Goal: Transaction & Acquisition: Purchase product/service

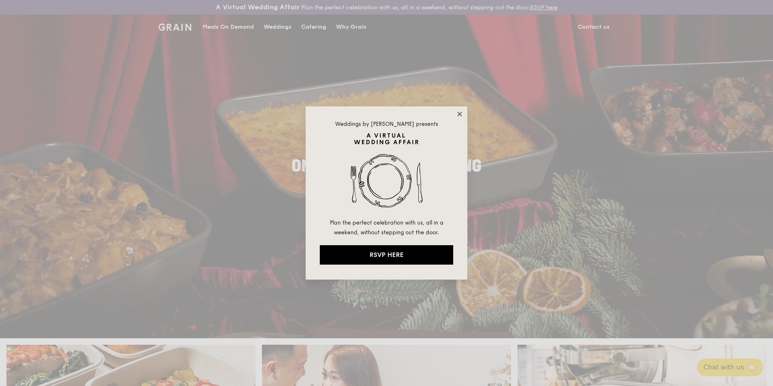
click at [460, 112] on icon at bounding box center [459, 113] width 7 height 7
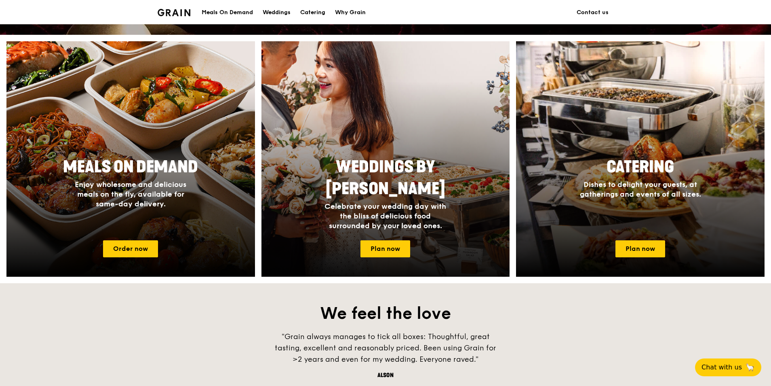
scroll to position [323, 0]
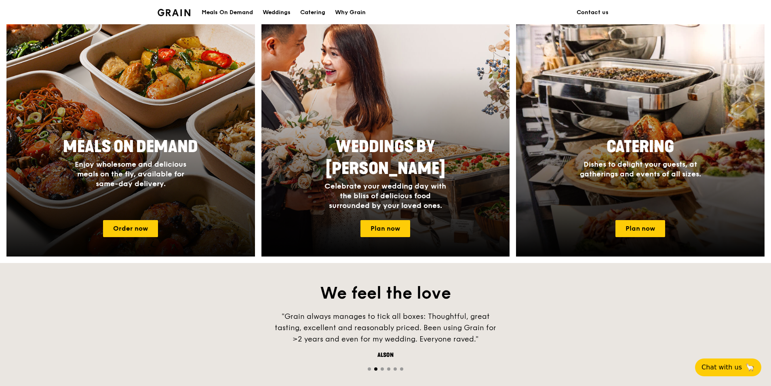
click at [192, 121] on div at bounding box center [130, 138] width 273 height 259
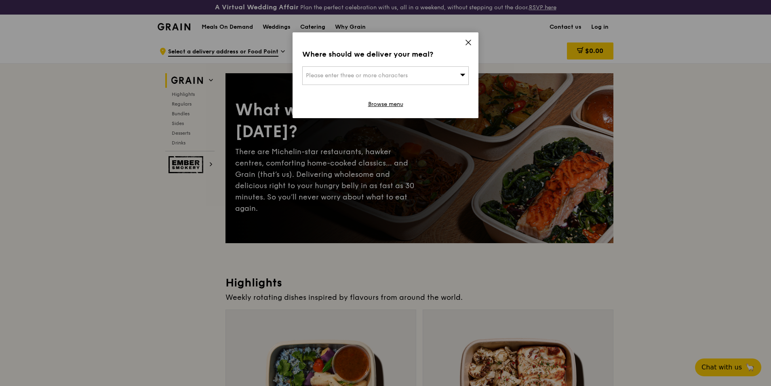
click at [448, 77] on div "Please enter three or more characters" at bounding box center [385, 75] width 167 height 19
click at [469, 43] on icon at bounding box center [468, 42] width 7 height 7
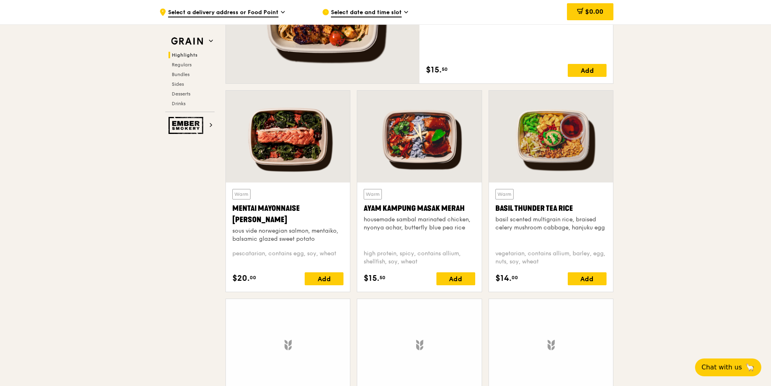
scroll to position [687, 0]
